Goal: Check status: Check status

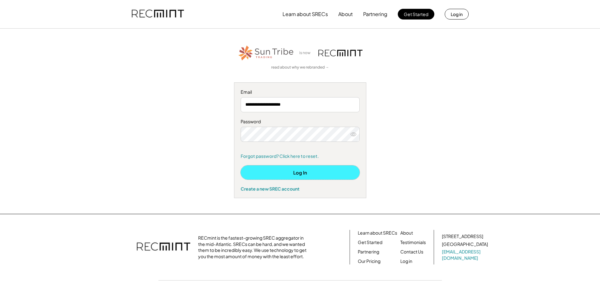
click at [307, 171] on button "Log In" at bounding box center [299, 173] width 119 height 14
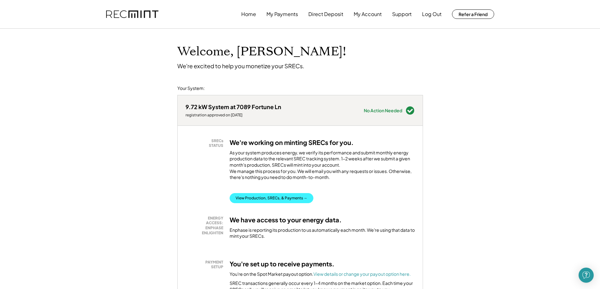
click at [266, 203] on button "View Production, SRECs, & Payments →" at bounding box center [271, 198] width 84 height 10
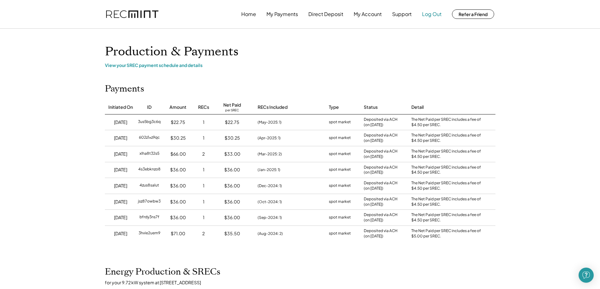
click at [427, 14] on button "Log Out" at bounding box center [432, 14] width 20 height 13
